Goal: Task Accomplishment & Management: Manage account settings

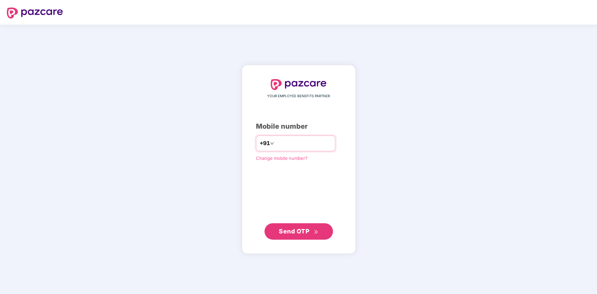
click at [308, 144] on input "number" at bounding box center [304, 143] width 56 height 11
type input "**********"
click at [324, 234] on button "Send OTP" at bounding box center [299, 231] width 68 height 16
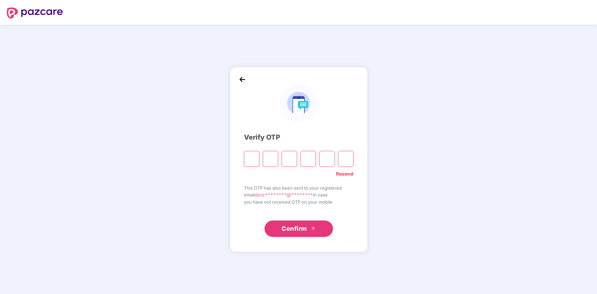
type input "*"
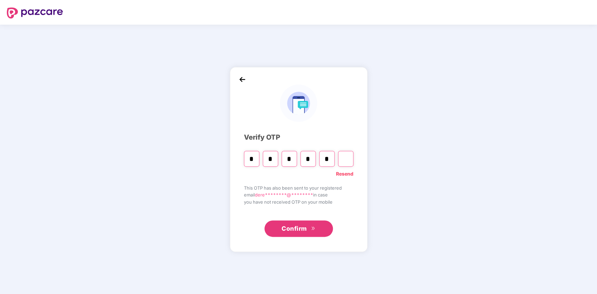
type input "*"
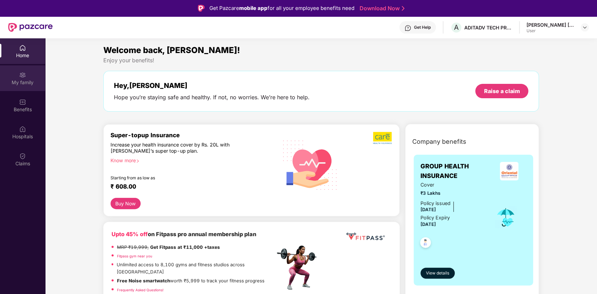
click at [17, 74] on div "My family" at bounding box center [22, 78] width 45 height 26
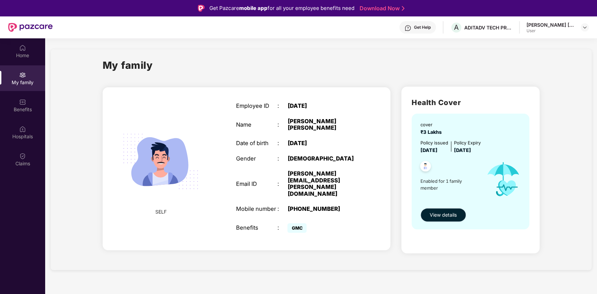
click at [433, 213] on span "View details" at bounding box center [443, 215] width 27 height 8
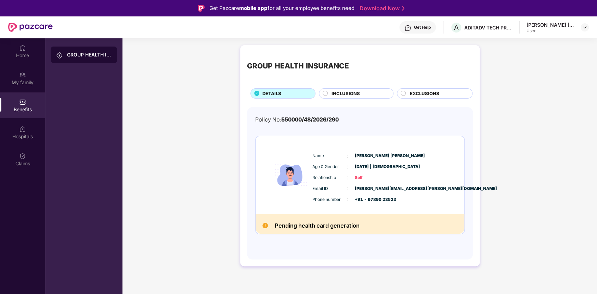
click at [325, 93] on circle at bounding box center [325, 93] width 5 height 5
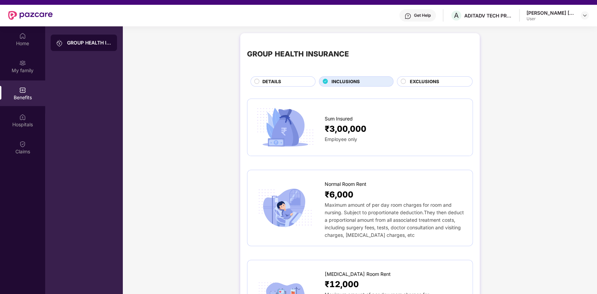
scroll to position [10, 0]
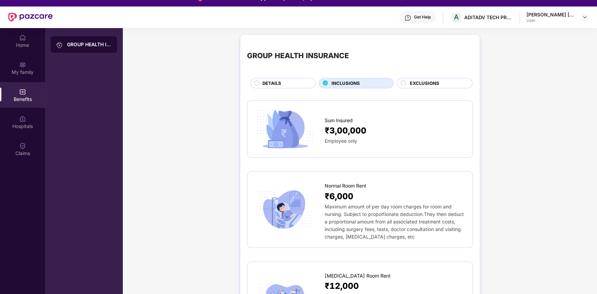
click at [405, 83] on circle at bounding box center [403, 82] width 5 height 5
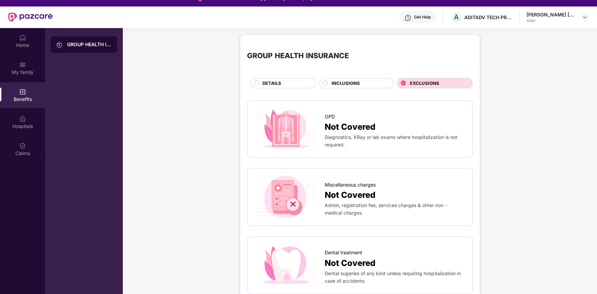
click at [255, 82] on circle at bounding box center [256, 82] width 5 height 5
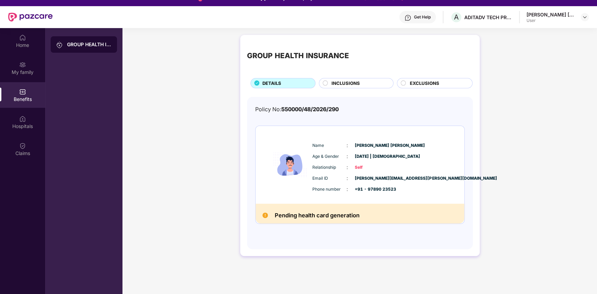
click at [403, 82] on circle at bounding box center [403, 82] width 5 height 5
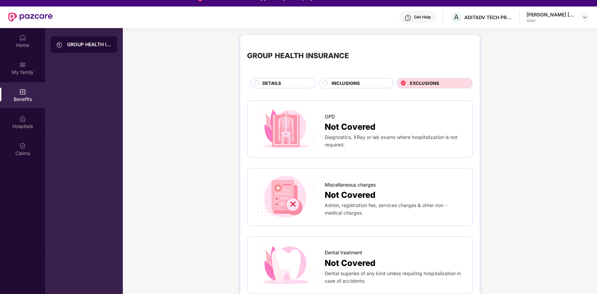
click at [266, 81] on span "DETAILS" at bounding box center [272, 83] width 19 height 7
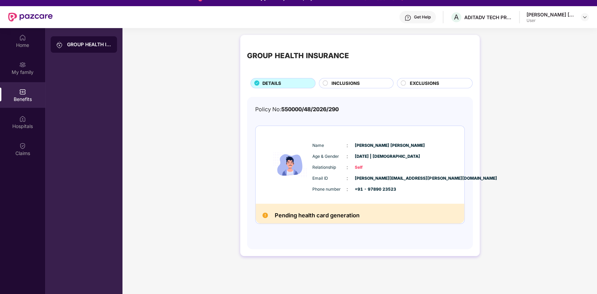
click at [381, 162] on div "Name : [PERSON_NAME] Age & Gender : [DATE] | [DEMOGRAPHIC_DATA] Relationship : …" at bounding box center [380, 167] width 139 height 58
click at [345, 213] on h2 "Pending health card generation" at bounding box center [317, 216] width 85 height 10
click at [305, 156] on img at bounding box center [290, 165] width 41 height 64
click at [13, 71] on div "My family" at bounding box center [22, 72] width 45 height 7
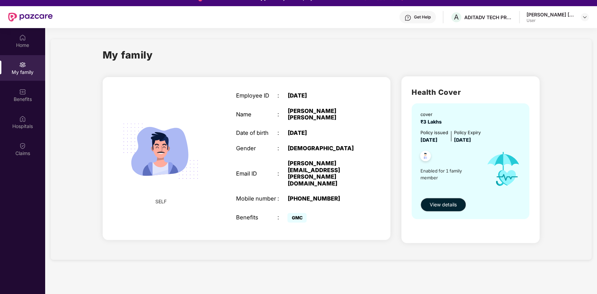
click at [432, 172] on span "Enabled for 1 family member" at bounding box center [450, 174] width 59 height 14
click at [27, 42] on div "Home" at bounding box center [22, 45] width 45 height 7
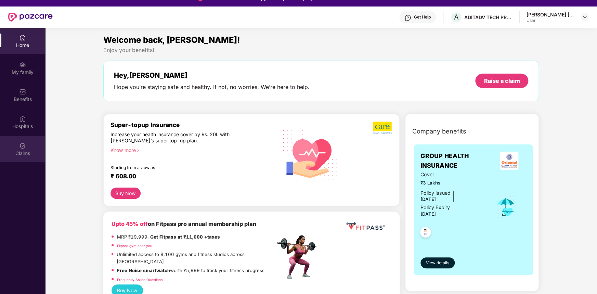
click at [20, 152] on div "Claims" at bounding box center [22, 153] width 45 height 7
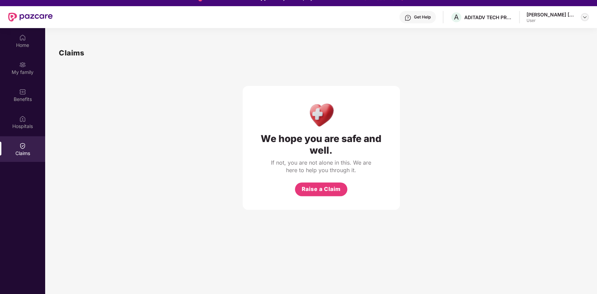
click at [586, 16] on img at bounding box center [584, 16] width 5 height 5
click at [548, 58] on div "[PERSON_NAME] [PERSON_NAME]" at bounding box center [559, 55] width 64 height 13
click at [538, 16] on div "[PERSON_NAME] [PERSON_NAME] User" at bounding box center [551, 17] width 48 height 12
click at [541, 6] on div "Get Help A ADITADV TECH PRIVATE LIMITED [PERSON_NAME] User" at bounding box center [321, 17] width 536 height 22
click at [583, 16] on img at bounding box center [584, 16] width 5 height 5
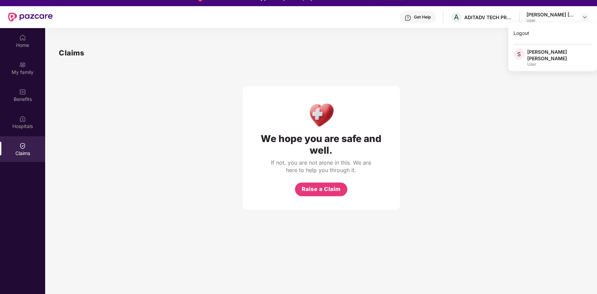
click at [533, 62] on div "User" at bounding box center [559, 64] width 64 height 5
click at [558, 18] on div "User" at bounding box center [551, 20] width 48 height 5
click at [587, 14] on img at bounding box center [584, 16] width 5 height 5
click at [532, 31] on div "Logout" at bounding box center [552, 32] width 89 height 13
